Goal: Task Accomplishment & Management: Manage account settings

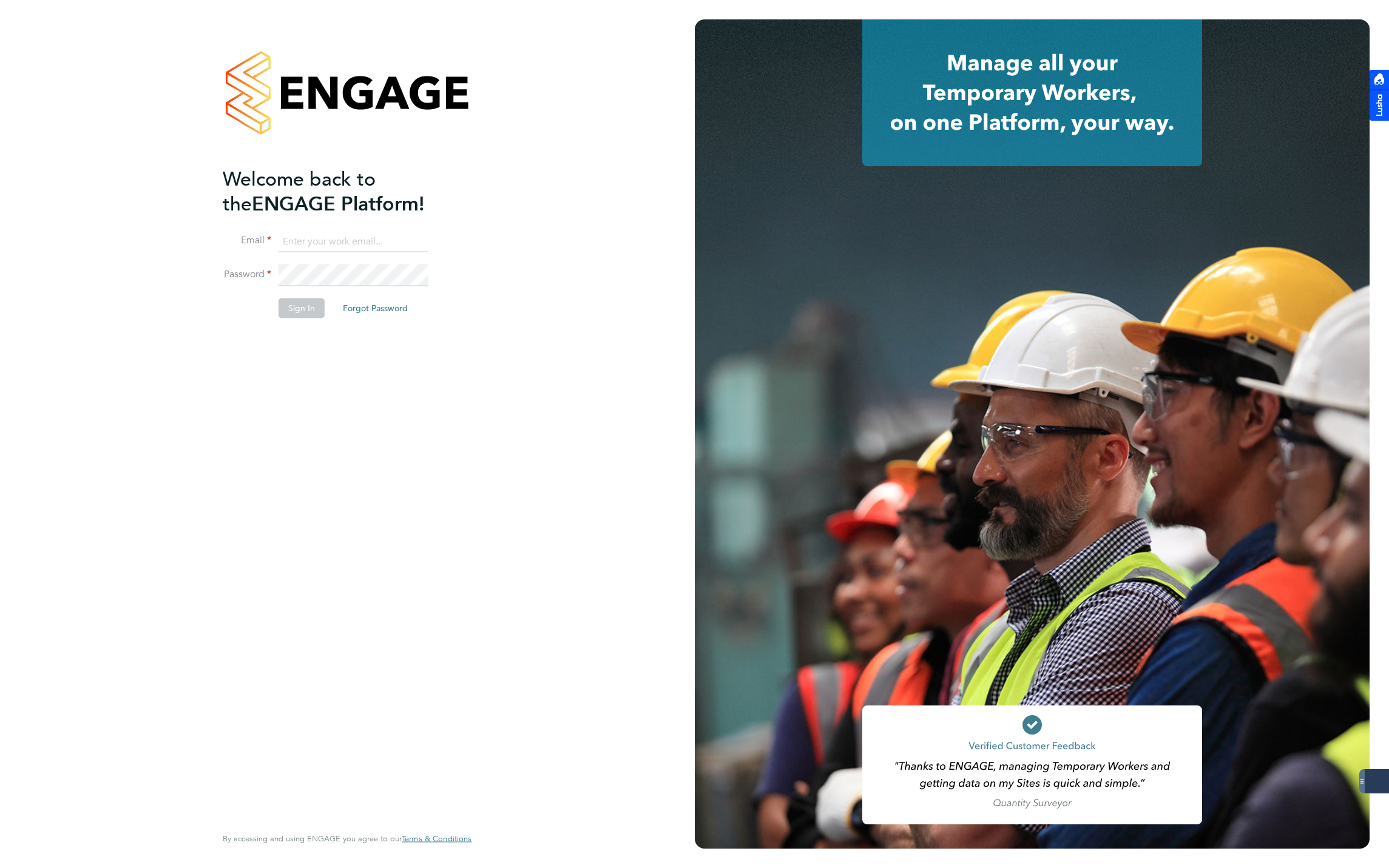
type input "jmcmurray@skilledcareers.co.uk"
click at [291, 324] on li "Sign In Forgot Password" at bounding box center [341, 314] width 237 height 31
click at [293, 304] on button "Sign In" at bounding box center [301, 308] width 46 height 19
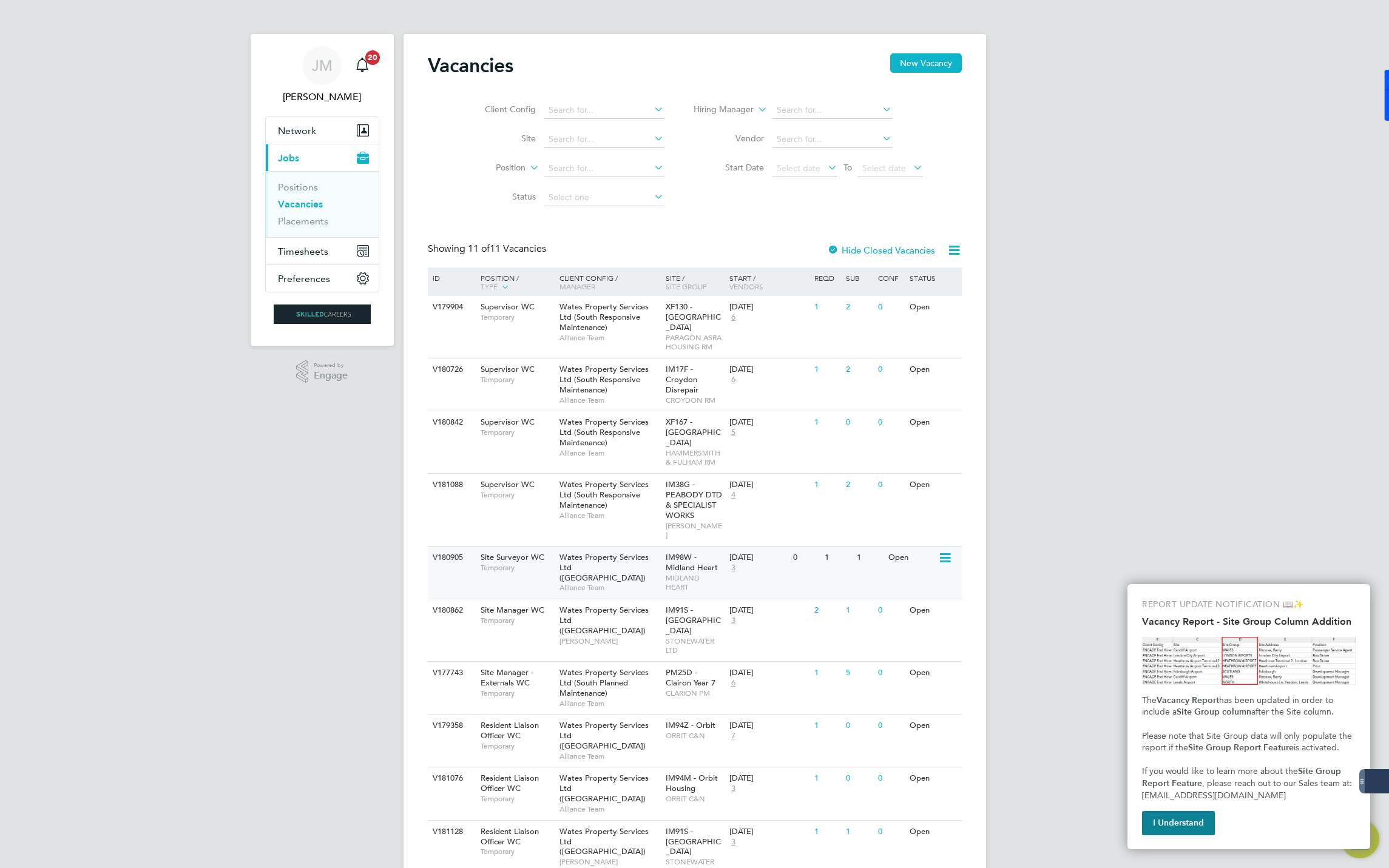
click at [876, 550] on div "1" at bounding box center [869, 558] width 31 height 23
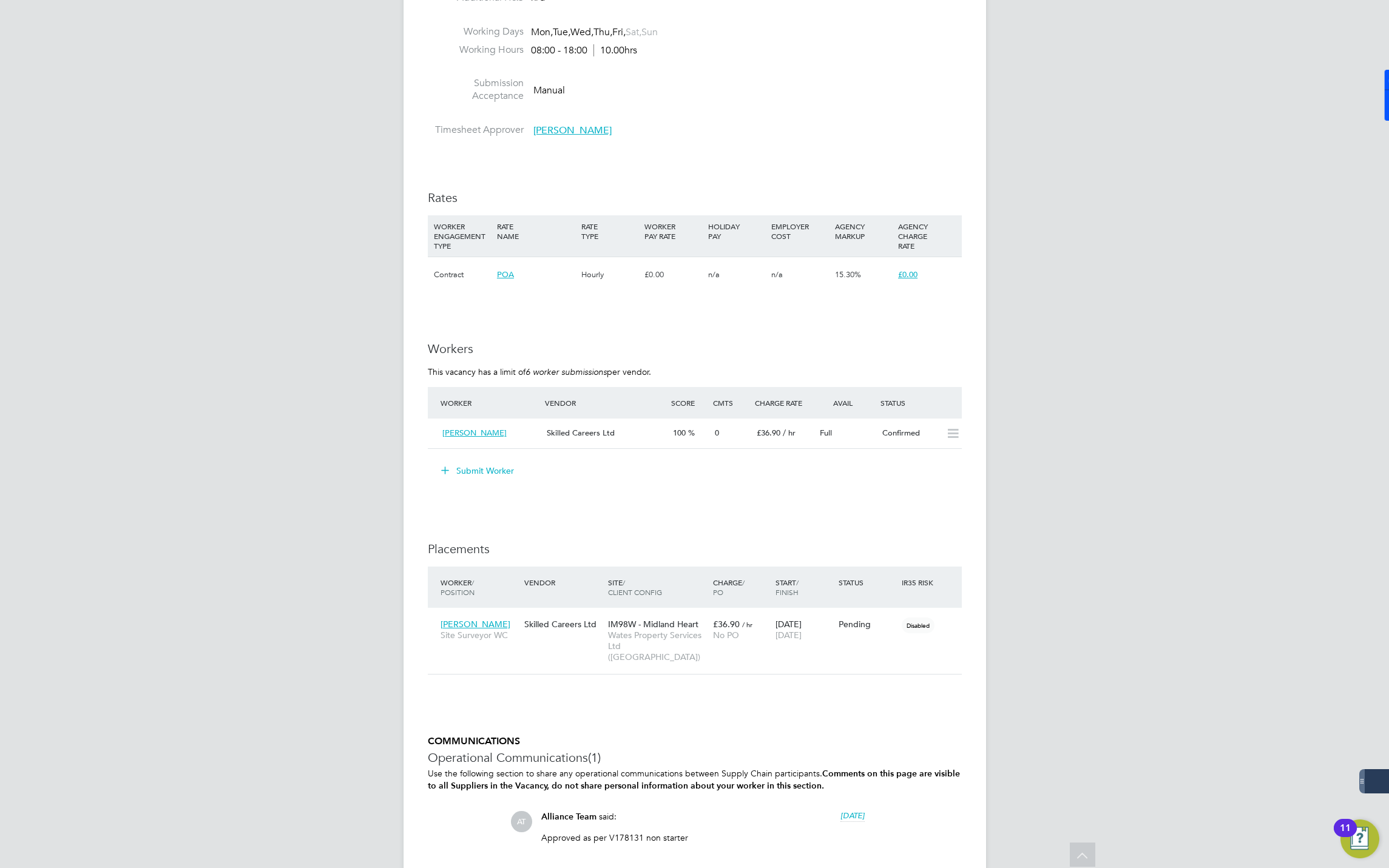
scroll to position [728, 0]
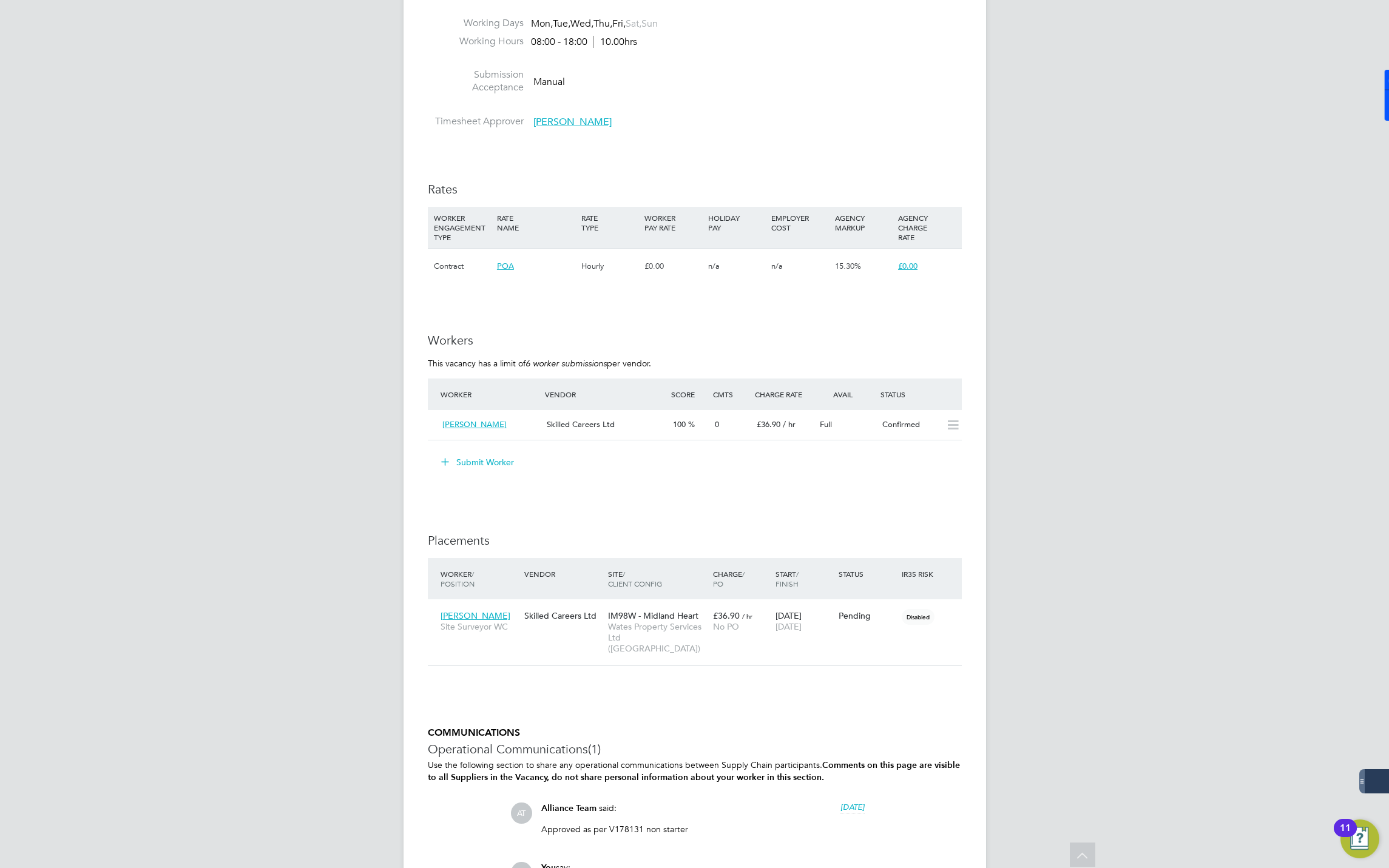
click at [552, 121] on span "Matt Harrison" at bounding box center [572, 122] width 78 height 12
